Goal: Communication & Community: Share content

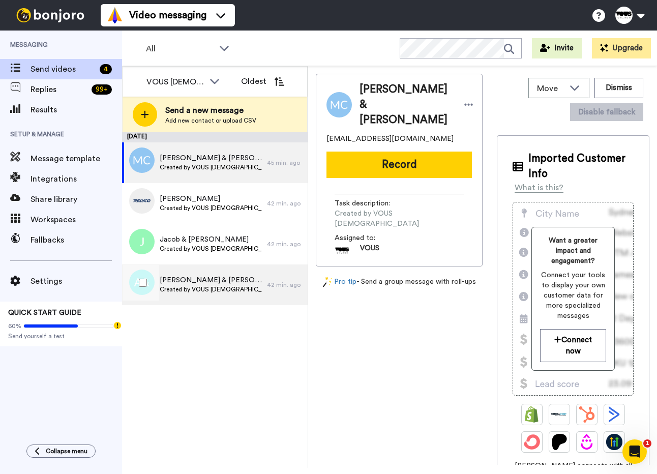
click at [217, 287] on span "Created by VOUS [DEMOGRAPHIC_DATA]" at bounding box center [211, 289] width 102 height 8
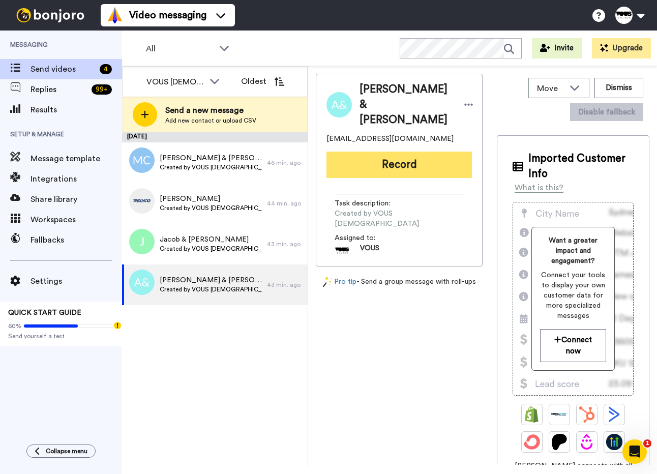
click at [420, 177] on button "Record" at bounding box center [398, 164] width 145 height 26
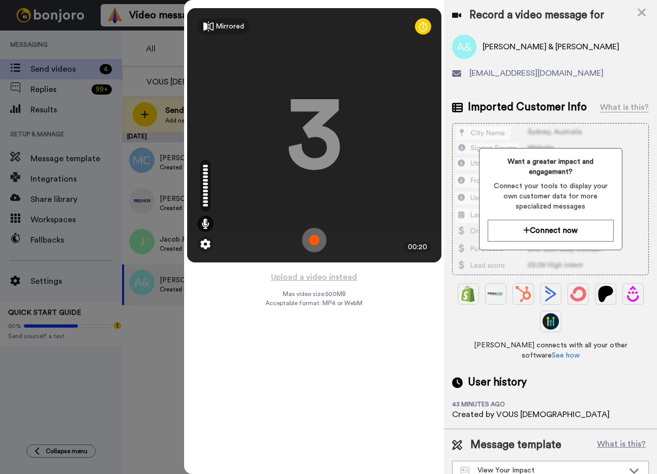
click at [318, 173] on div "3" at bounding box center [314, 135] width 56 height 76
click at [645, 13] on icon at bounding box center [641, 12] width 10 height 13
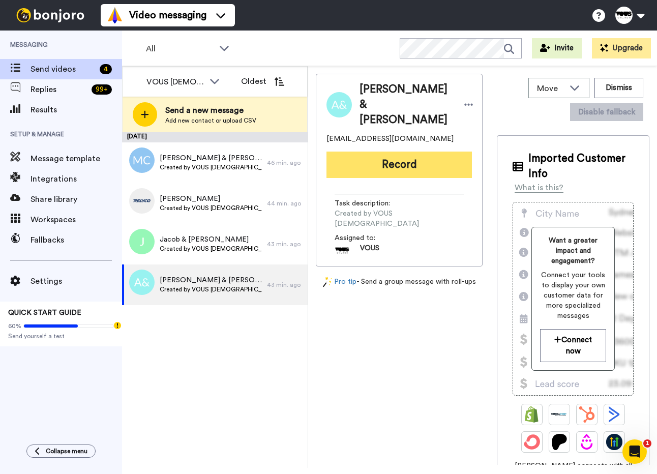
click at [394, 170] on button "Record" at bounding box center [398, 164] width 145 height 26
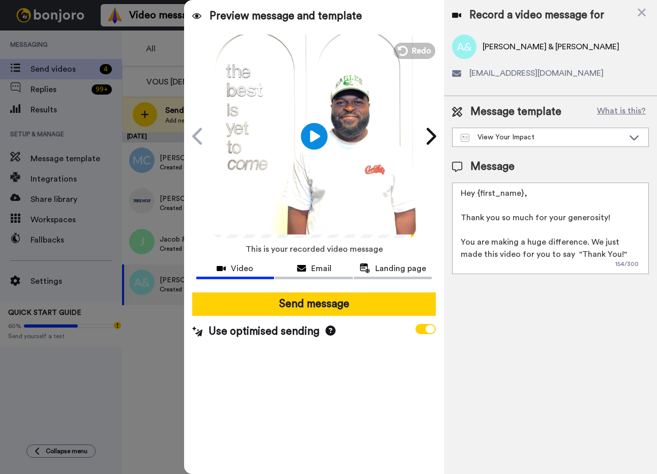
click at [321, 146] on icon at bounding box center [313, 136] width 27 height 27
click at [311, 152] on icon "Play/Pause" at bounding box center [313, 136] width 27 height 48
click at [162, 233] on div "VOUS Church All members VOUS Church Oldest Send a new message Add new contact o…" at bounding box center [389, 287] width 535 height 443
click at [173, 232] on div "VOUS Church All members VOUS Church Oldest Send a new message Add new contact o…" at bounding box center [389, 287] width 535 height 443
click at [316, 136] on icon "Play/Pause" at bounding box center [313, 136] width 27 height 48
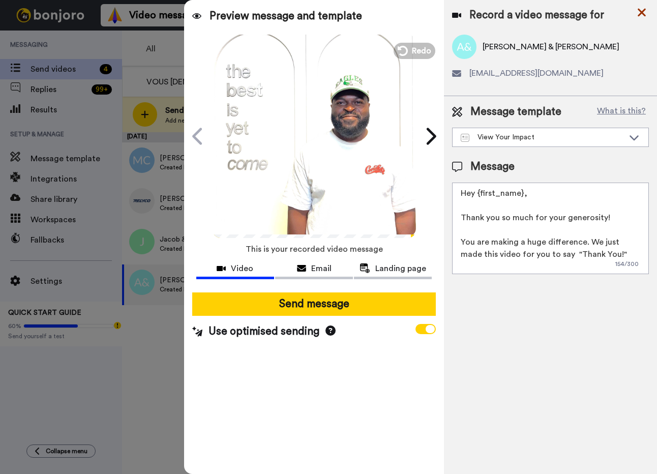
click at [638, 16] on icon at bounding box center [641, 13] width 8 height 8
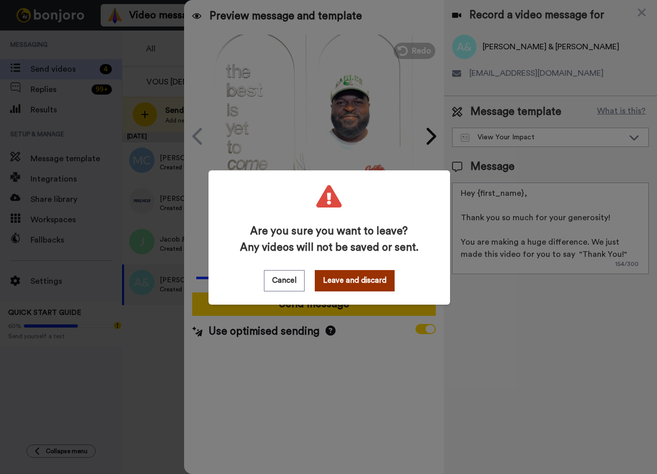
drag, startPoint x: 366, startPoint y: 277, endPoint x: 394, endPoint y: 283, distance: 29.1
click at [366, 277] on button "Leave and discard" at bounding box center [355, 280] width 80 height 21
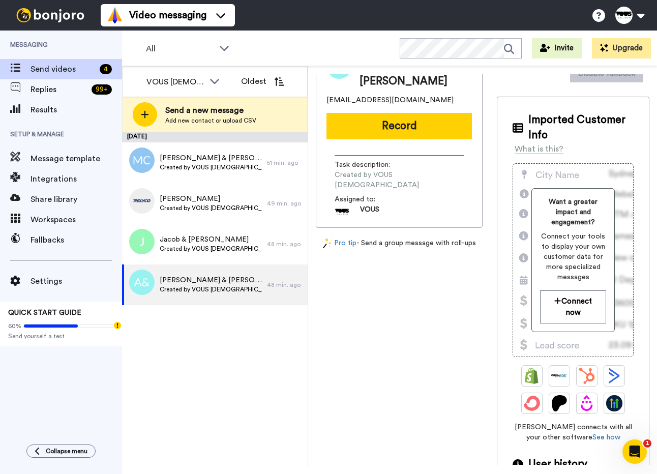
scroll to position [46, 0]
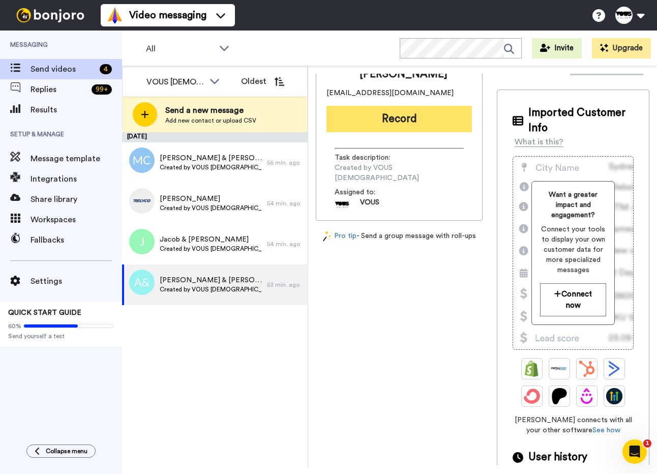
click at [394, 108] on button "Record" at bounding box center [398, 119] width 145 height 26
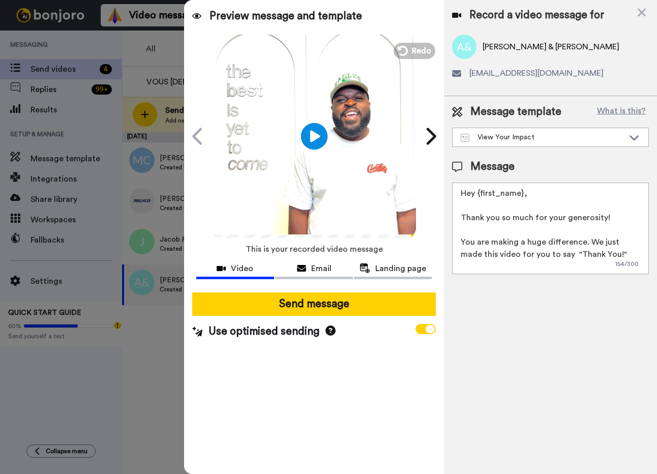
click at [308, 138] on icon at bounding box center [313, 136] width 27 height 27
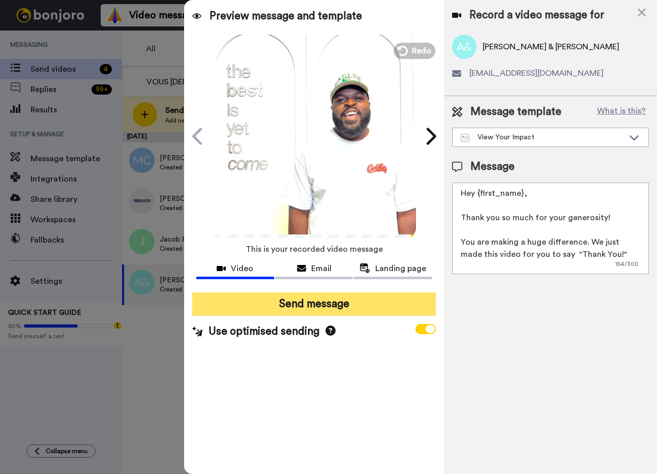
click at [332, 305] on button "Send message" at bounding box center [314, 303] width 244 height 23
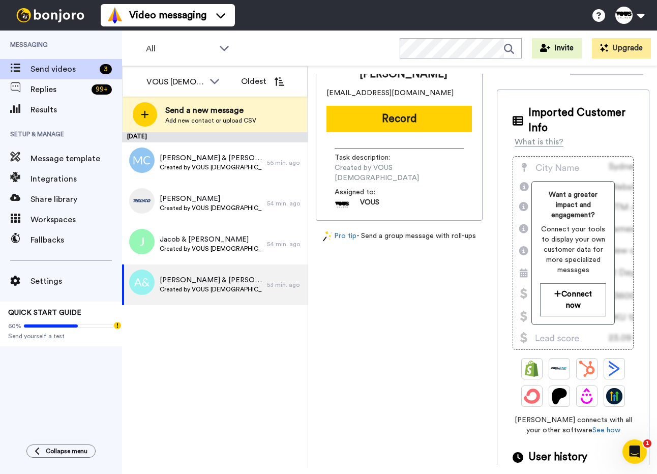
scroll to position [0, 0]
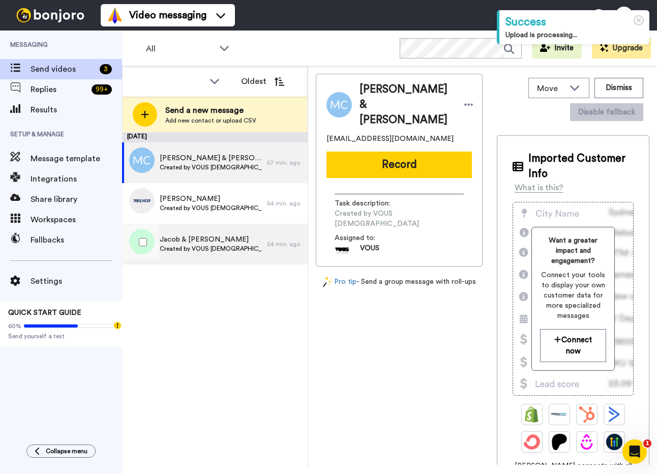
drag, startPoint x: 217, startPoint y: 251, endPoint x: 257, endPoint y: 245, distance: 40.6
click at [218, 251] on span "Created by VOUS [DEMOGRAPHIC_DATA]" at bounding box center [211, 249] width 102 height 8
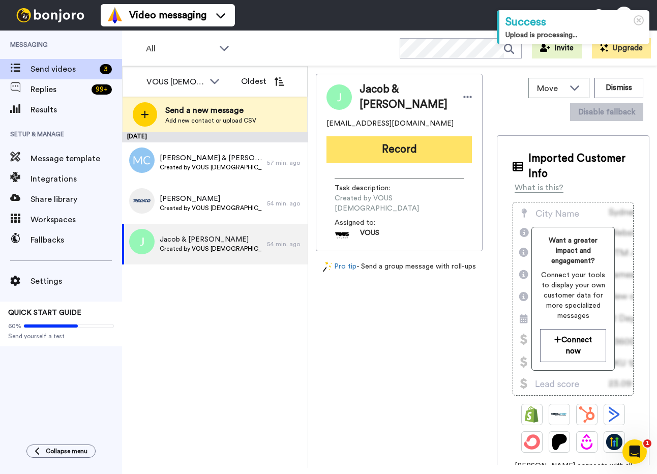
click at [423, 157] on button "Record" at bounding box center [398, 149] width 145 height 26
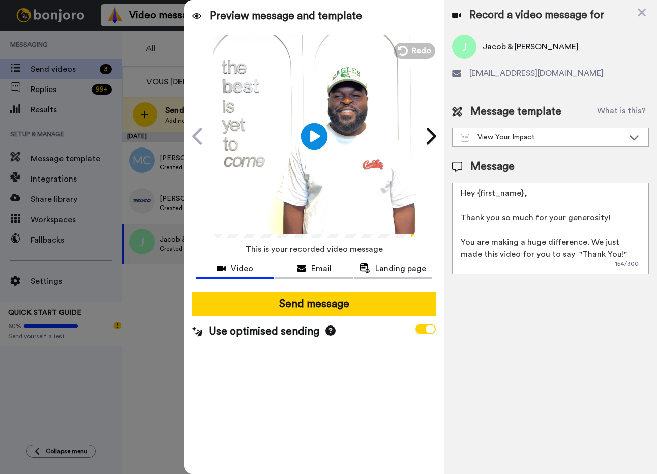
click at [318, 144] on icon at bounding box center [313, 136] width 27 height 27
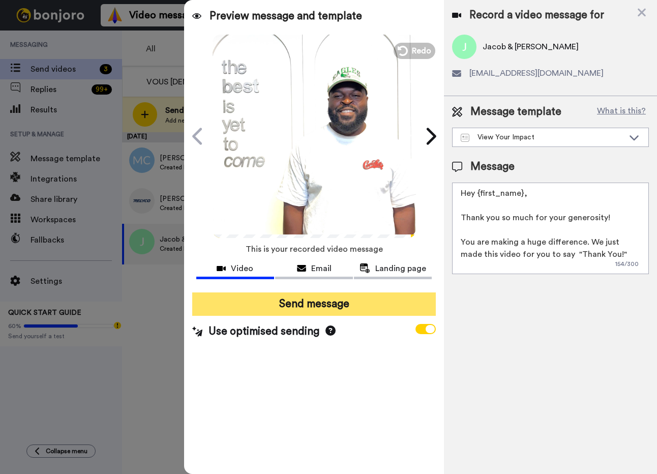
click at [326, 312] on button "Send message" at bounding box center [314, 303] width 244 height 23
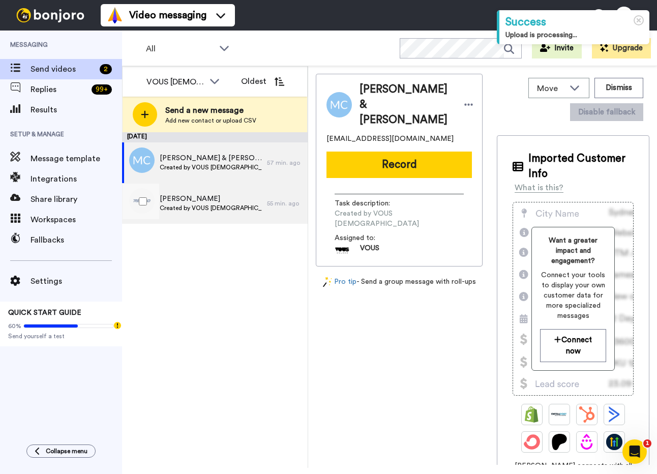
click at [206, 214] on div "Chris Riley Created by VOUS Church" at bounding box center [194, 203] width 145 height 41
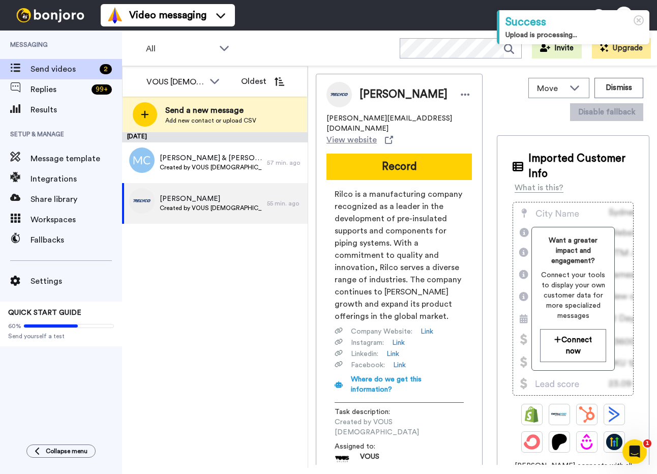
click at [390, 154] on button "Record" at bounding box center [398, 167] width 145 height 26
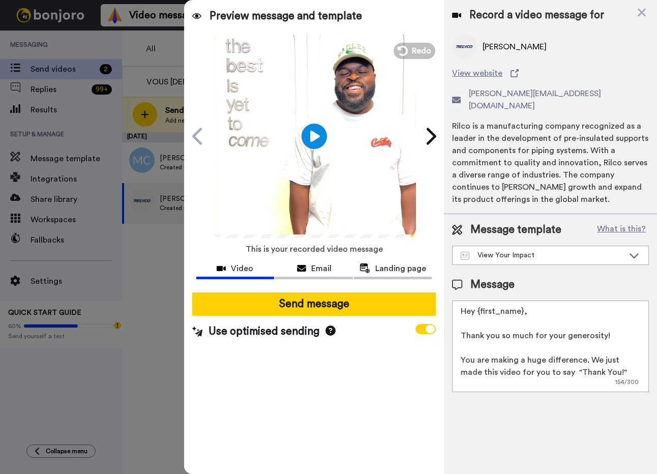
click at [339, 177] on video at bounding box center [313, 134] width 203 height 203
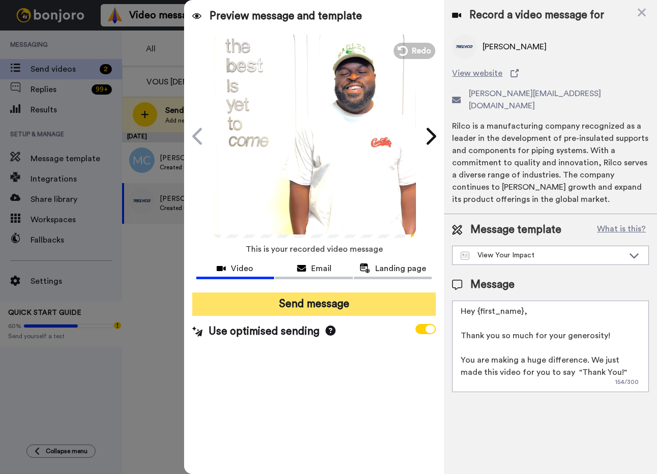
click at [356, 305] on button "Send message" at bounding box center [314, 303] width 244 height 23
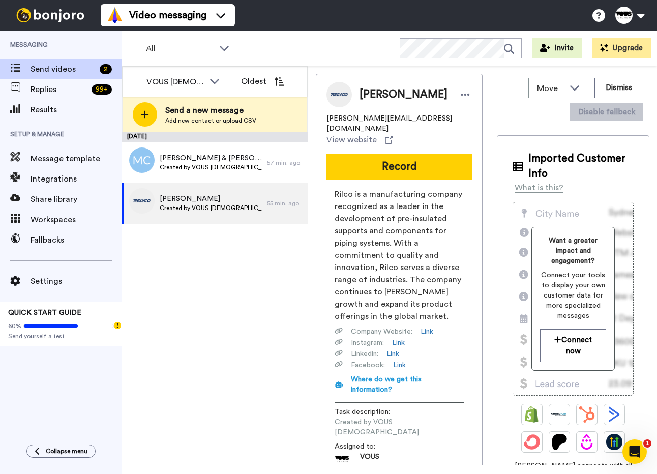
scroll to position [2, 0]
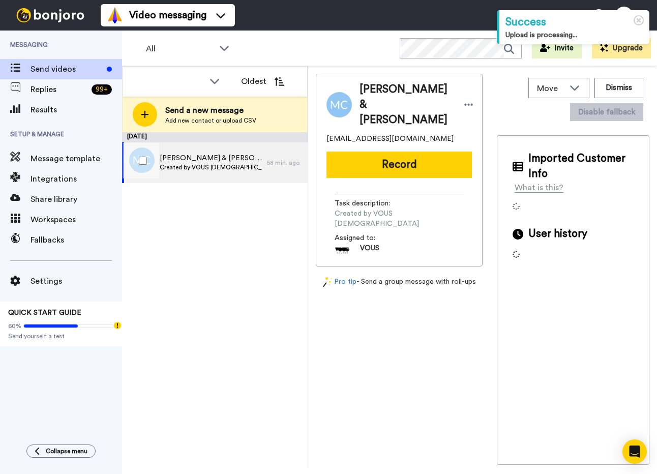
click at [201, 163] on span "Created by VOUS Church" at bounding box center [211, 167] width 102 height 8
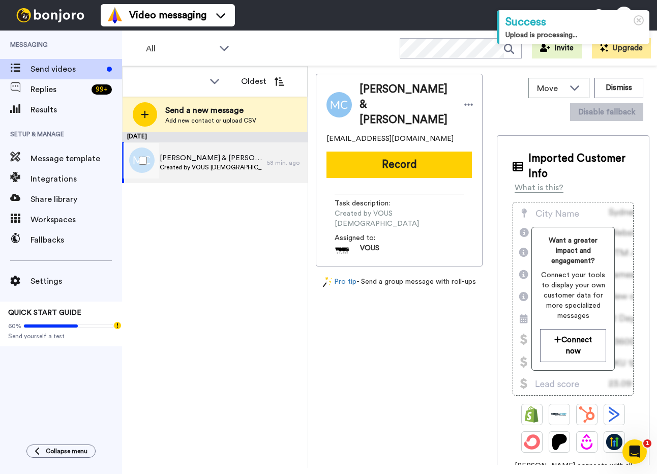
click at [223, 162] on span "Michael & Angelika Ciullo" at bounding box center [211, 158] width 102 height 10
click at [181, 161] on span "Michael & Angelika Ciullo" at bounding box center [211, 158] width 102 height 10
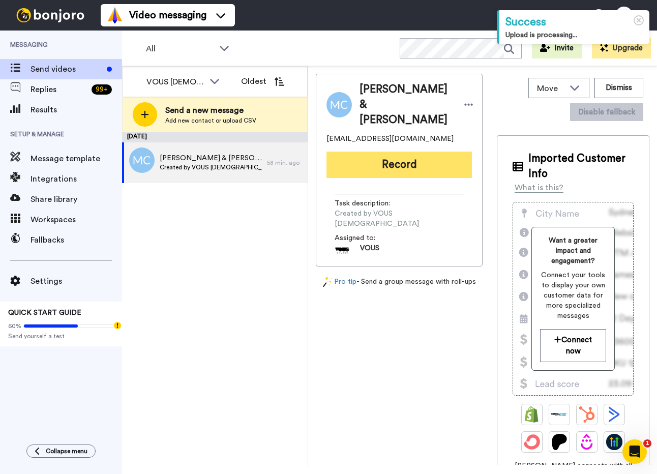
click at [405, 161] on button "Record" at bounding box center [398, 164] width 145 height 26
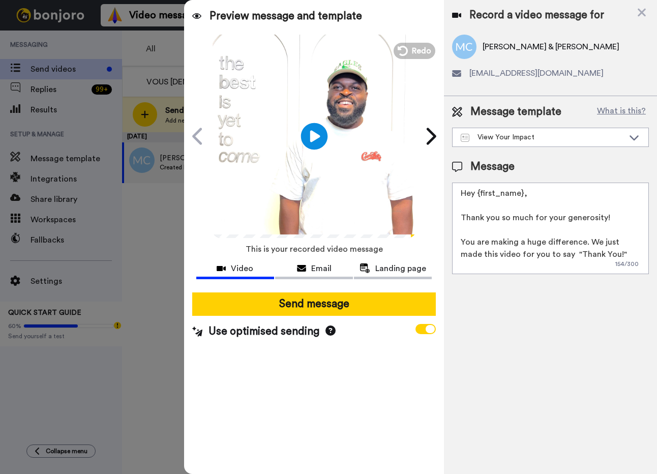
click at [318, 140] on icon at bounding box center [313, 136] width 27 height 27
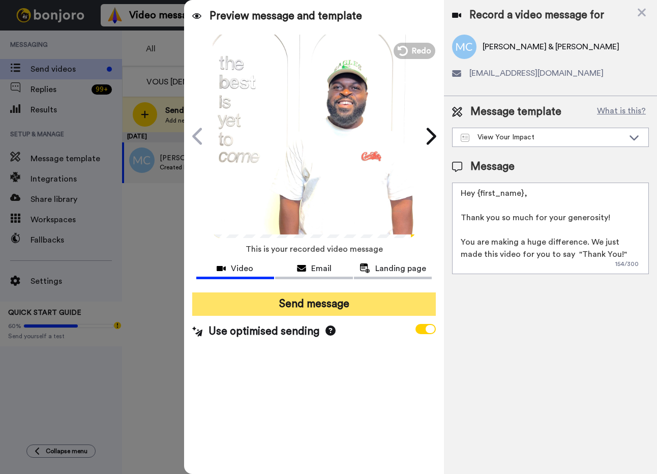
click at [370, 301] on button "Send message" at bounding box center [314, 303] width 244 height 23
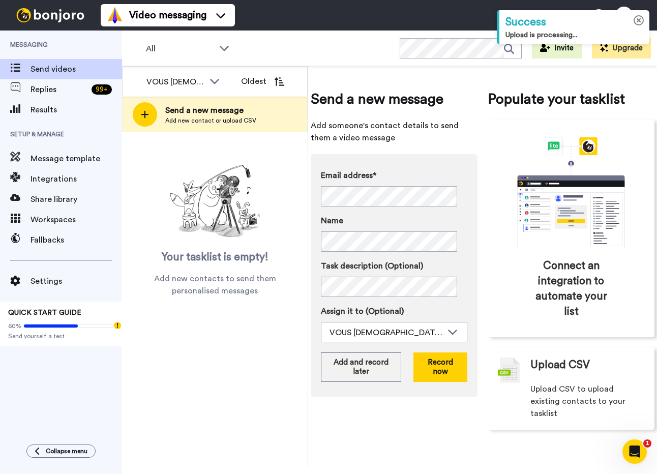
click at [643, 23] on icon at bounding box center [638, 20] width 11 height 11
